Goal: Download file/media

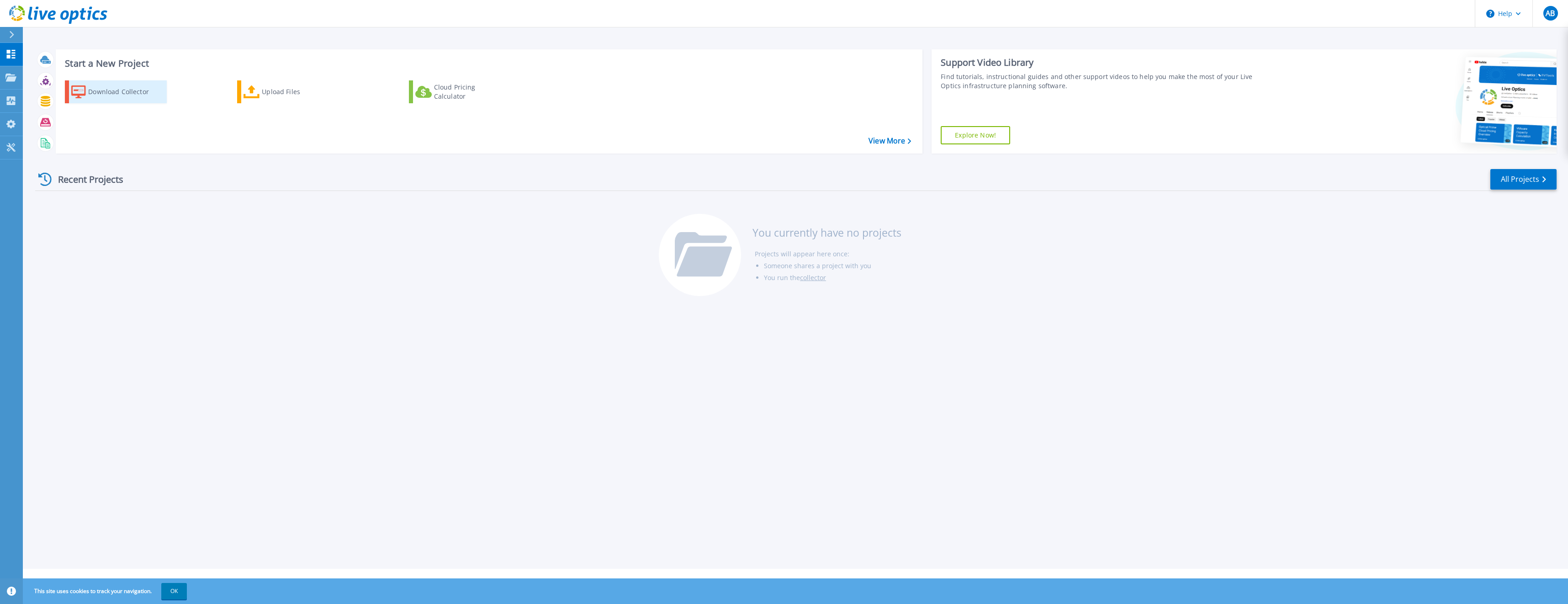
click at [103, 85] on div "Download Collector" at bounding box center [125, 91] width 73 height 18
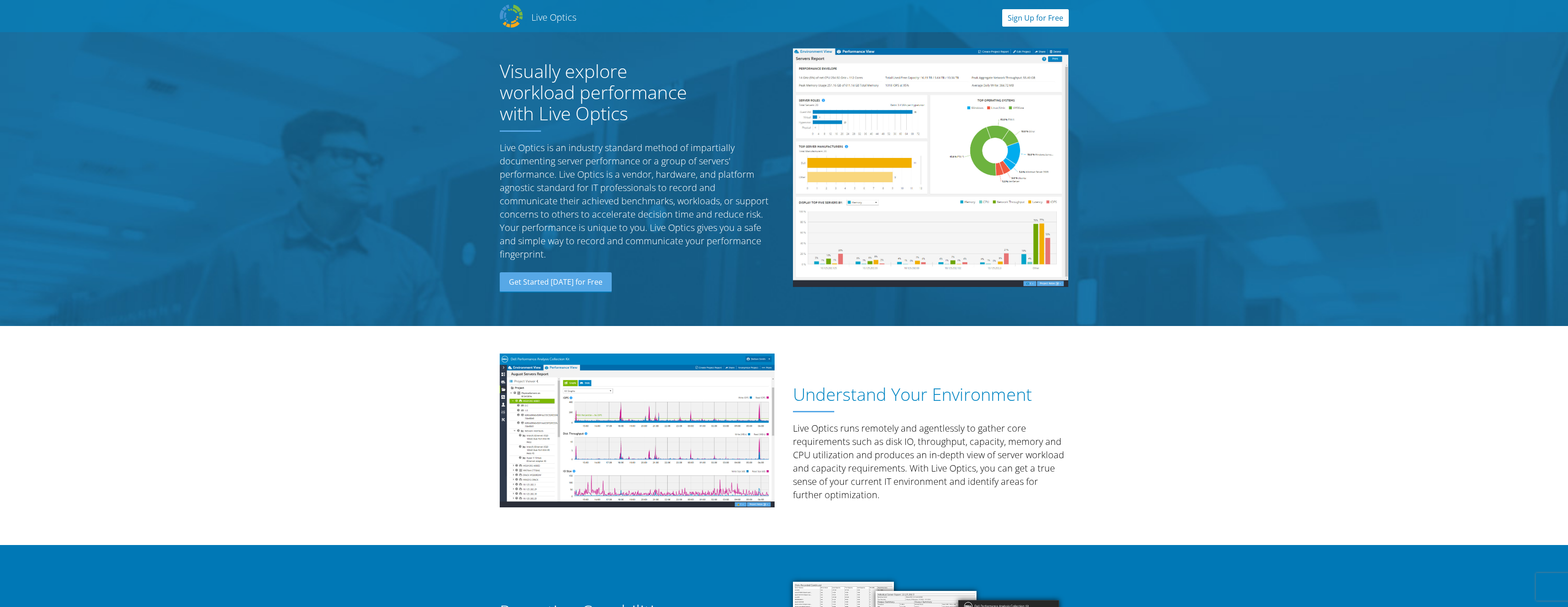
click at [1029, 17] on link "Sign Up for Free" at bounding box center [1035, 18] width 66 height 17
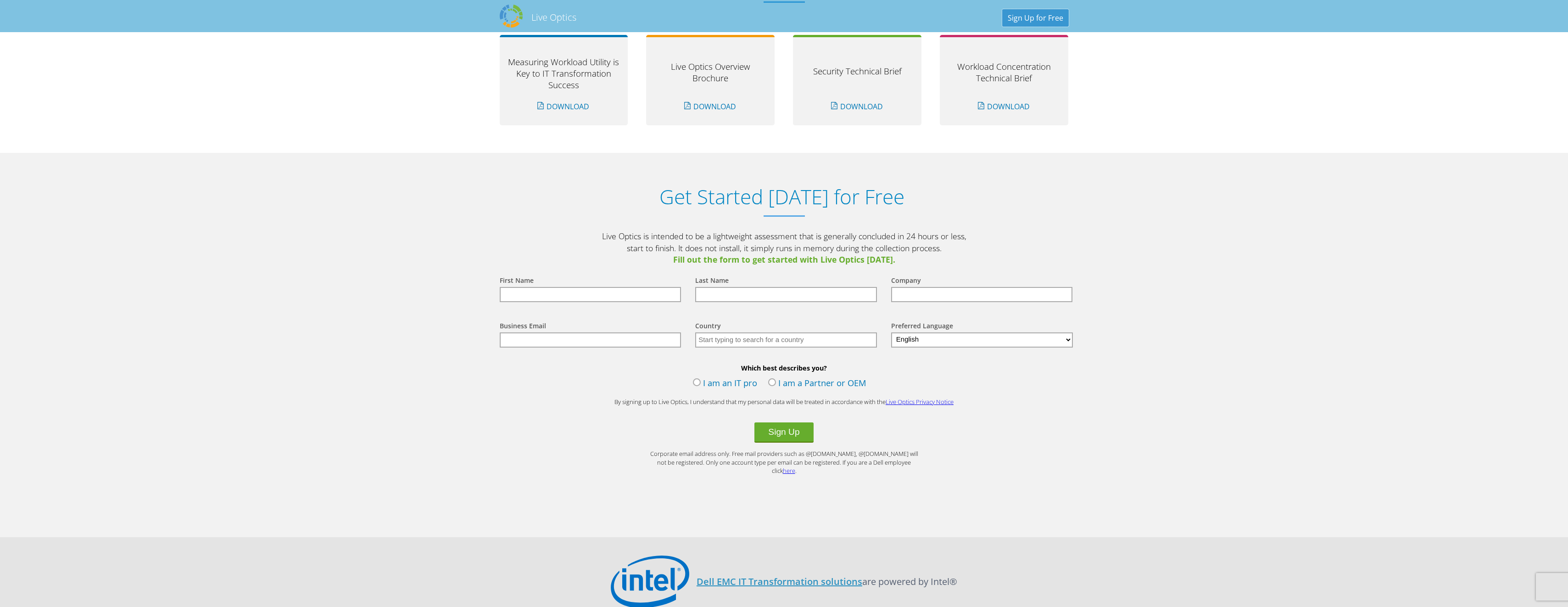
scroll to position [913, 0]
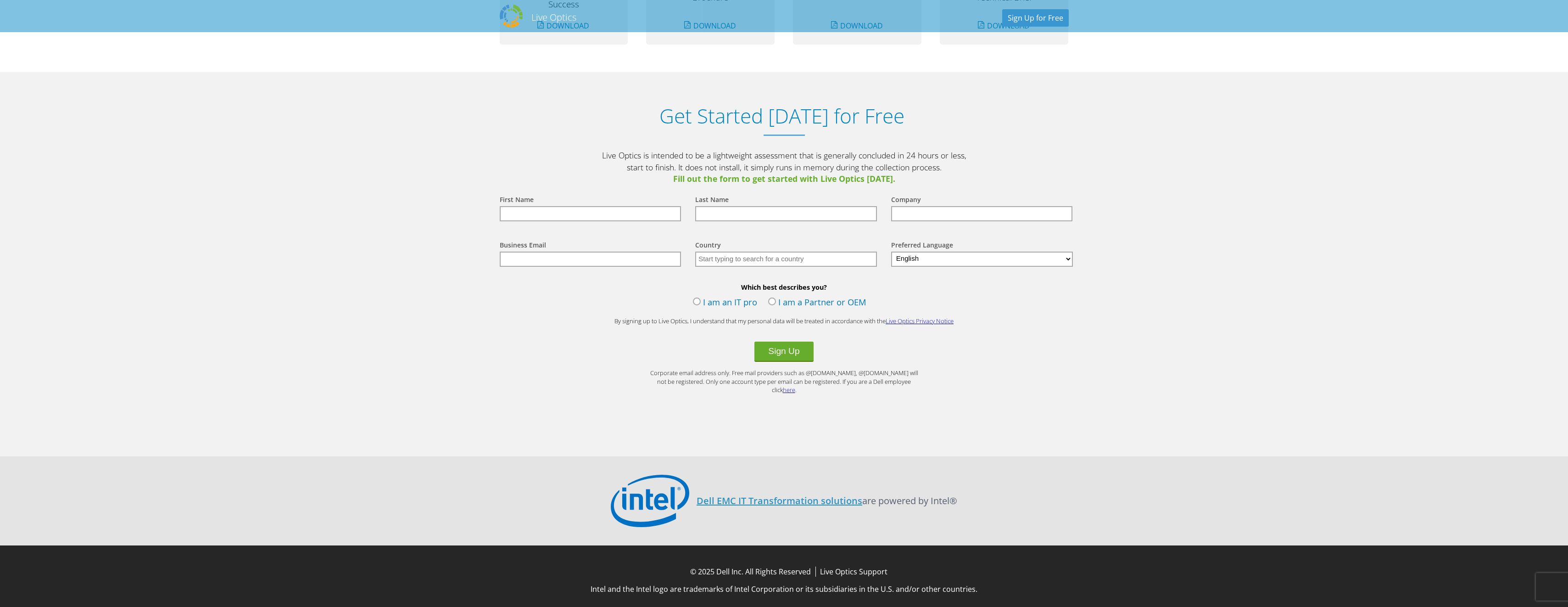
click at [699, 299] on label "I am an IT pro" at bounding box center [725, 303] width 64 height 14
click at [0, 0] on input "I am an IT pro" at bounding box center [0, 0] width 0 height 0
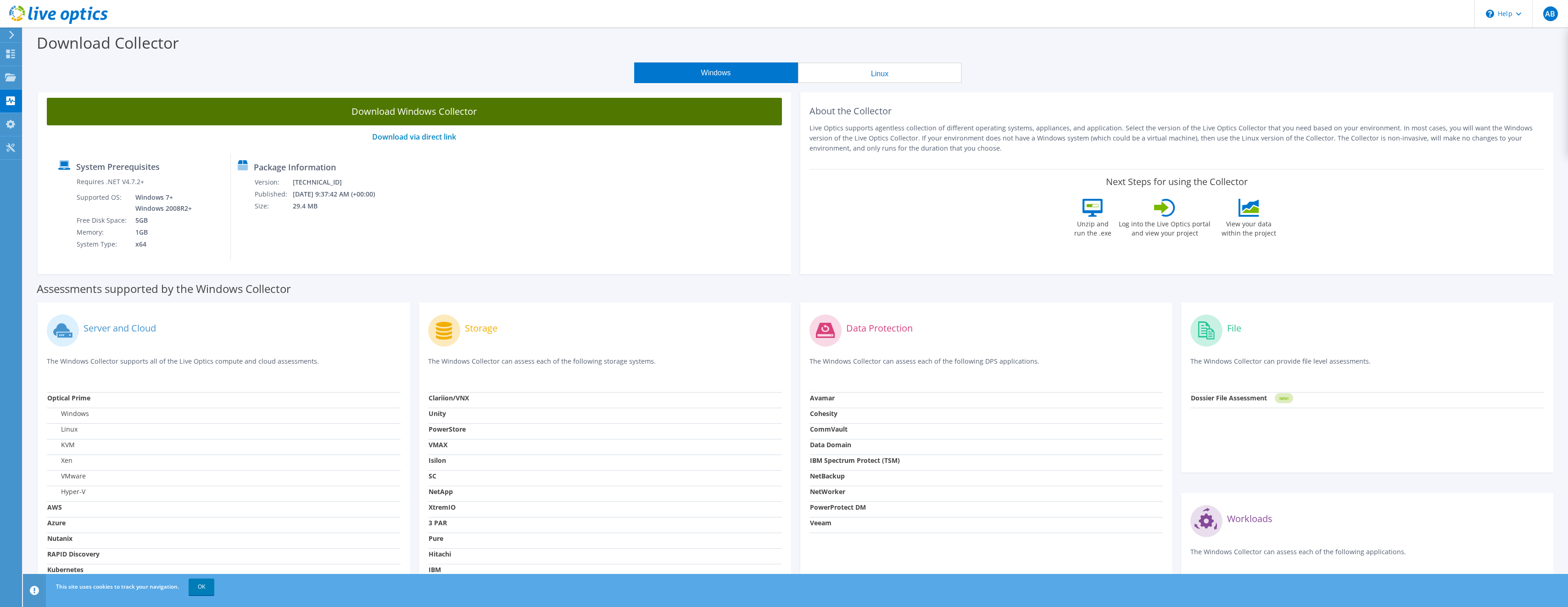
click at [436, 105] on link "Download Windows Collector" at bounding box center [414, 111] width 735 height 27
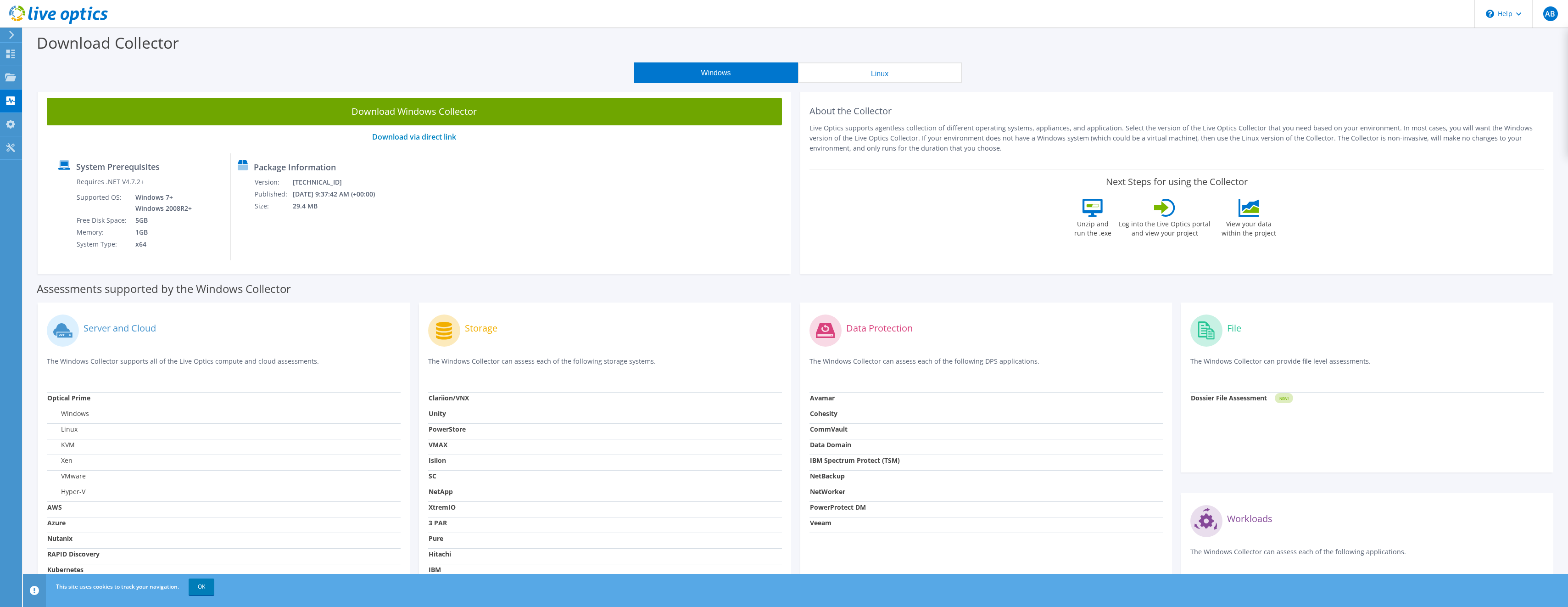
click at [1036, 71] on div "Windows Linux" at bounding box center [798, 72] width 1531 height 21
click at [206, 590] on link "OK" at bounding box center [202, 586] width 25 height 17
